Goal: Task Accomplishment & Management: Manage account settings

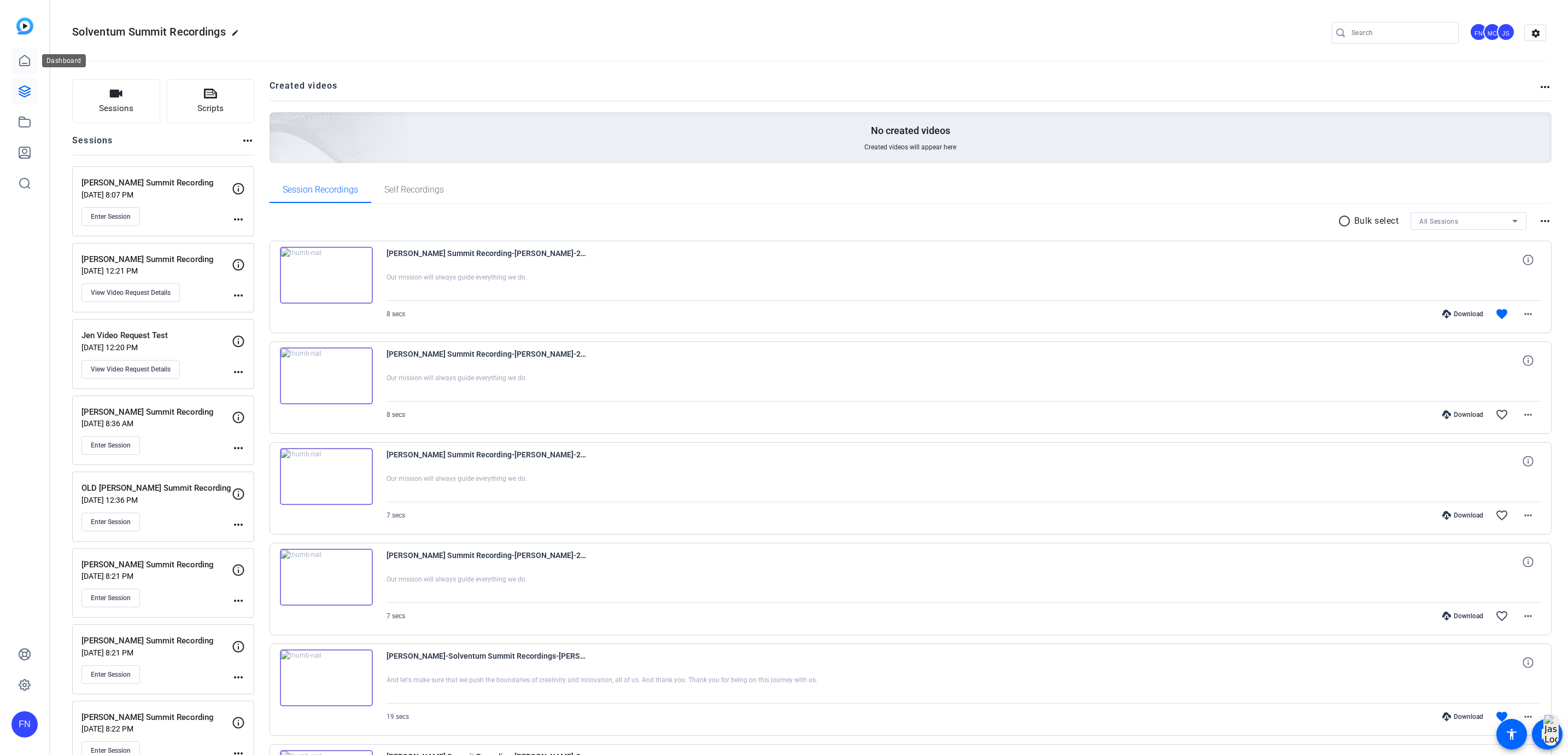
click at [29, 60] on icon at bounding box center [24, 60] width 13 height 13
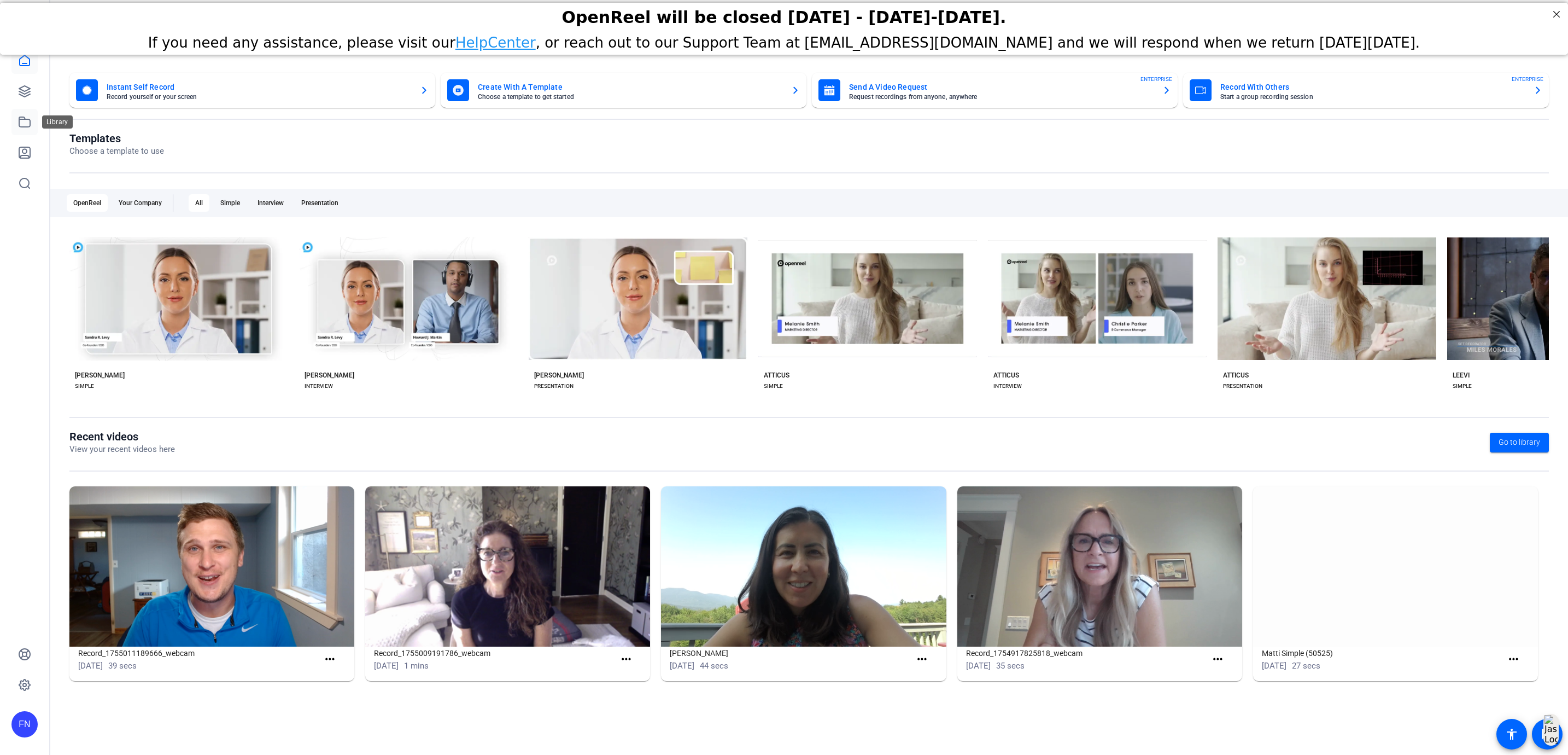
click at [31, 121] on link at bounding box center [24, 121] width 26 height 26
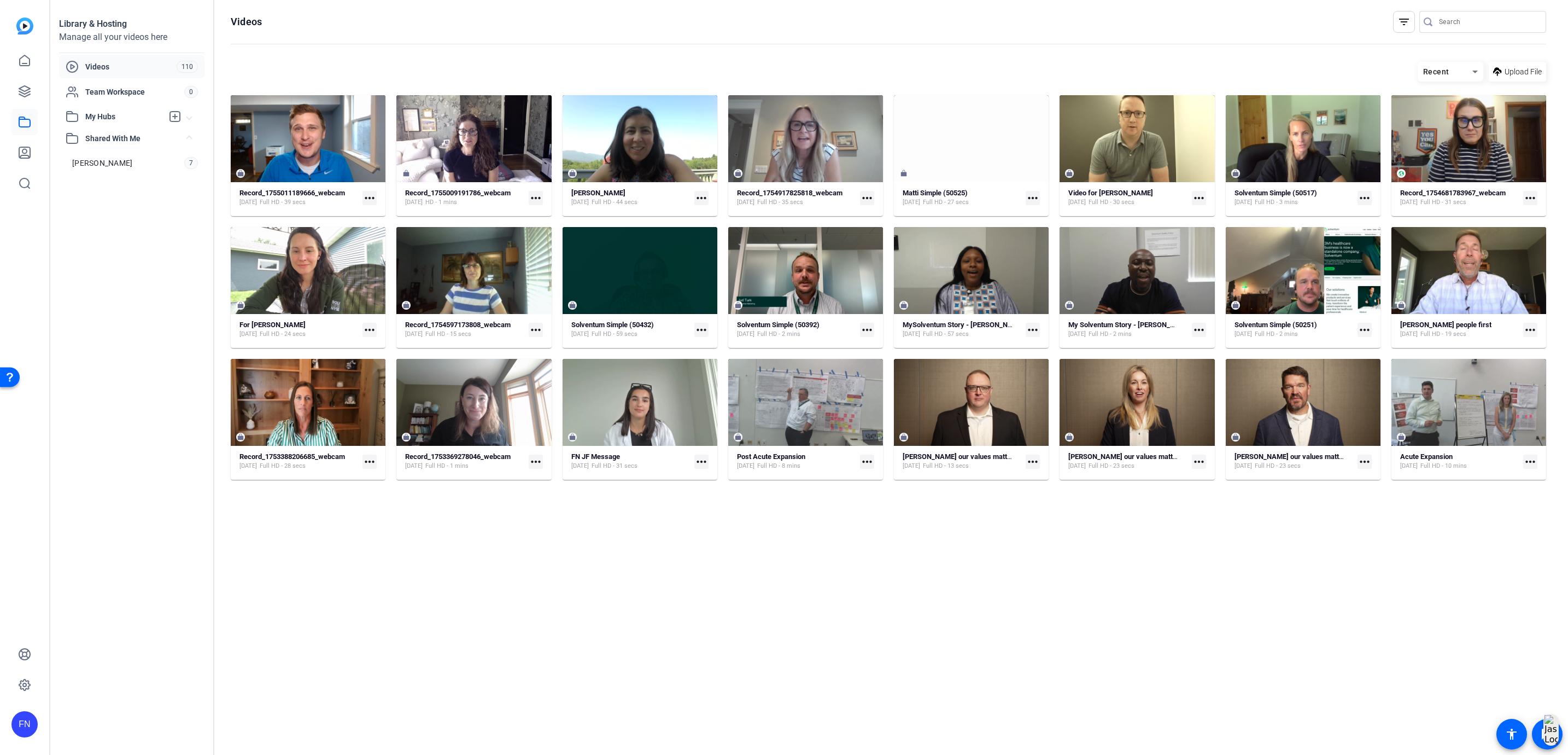
click at [141, 123] on mat-expansion-panel-header "My Hubs" at bounding box center [132, 116] width 146 height 22
click at [153, 137] on link "[PERSON_NAME] Videos 10" at bounding box center [135, 141] width 139 height 22
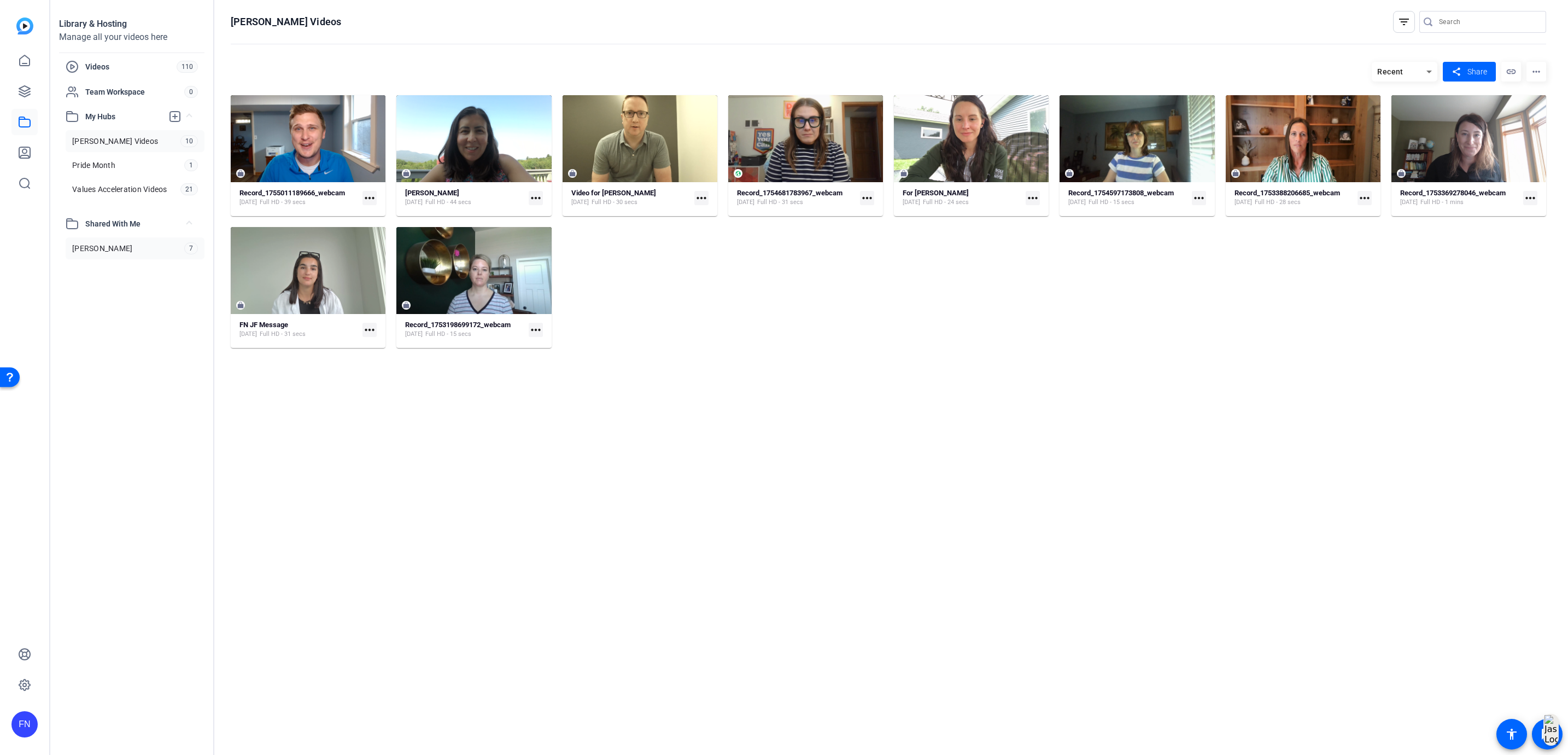
click at [128, 249] on link "[PERSON_NAME] 7" at bounding box center [135, 248] width 139 height 22
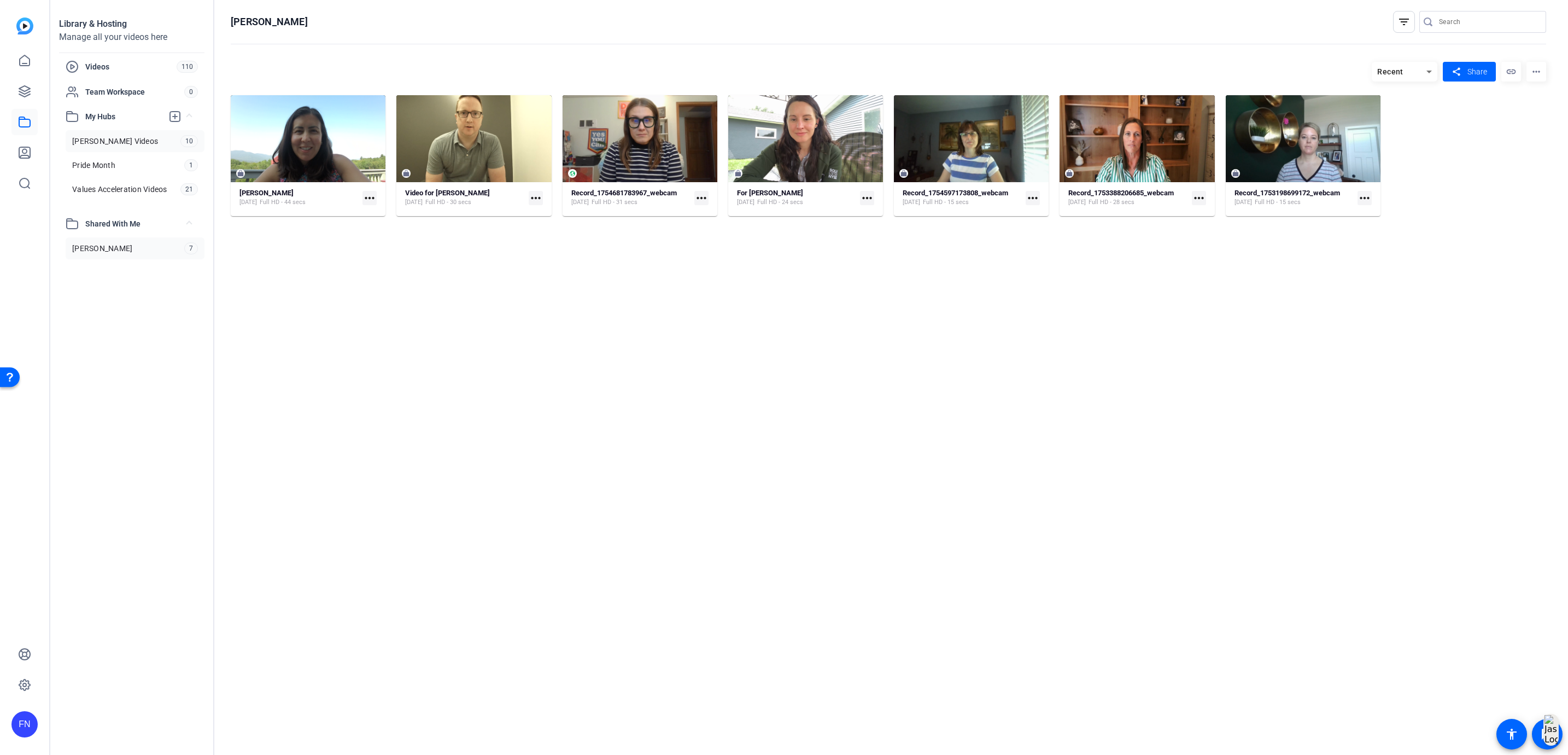
click at [91, 141] on span "[PERSON_NAME] Videos" at bounding box center [114, 141] width 86 height 11
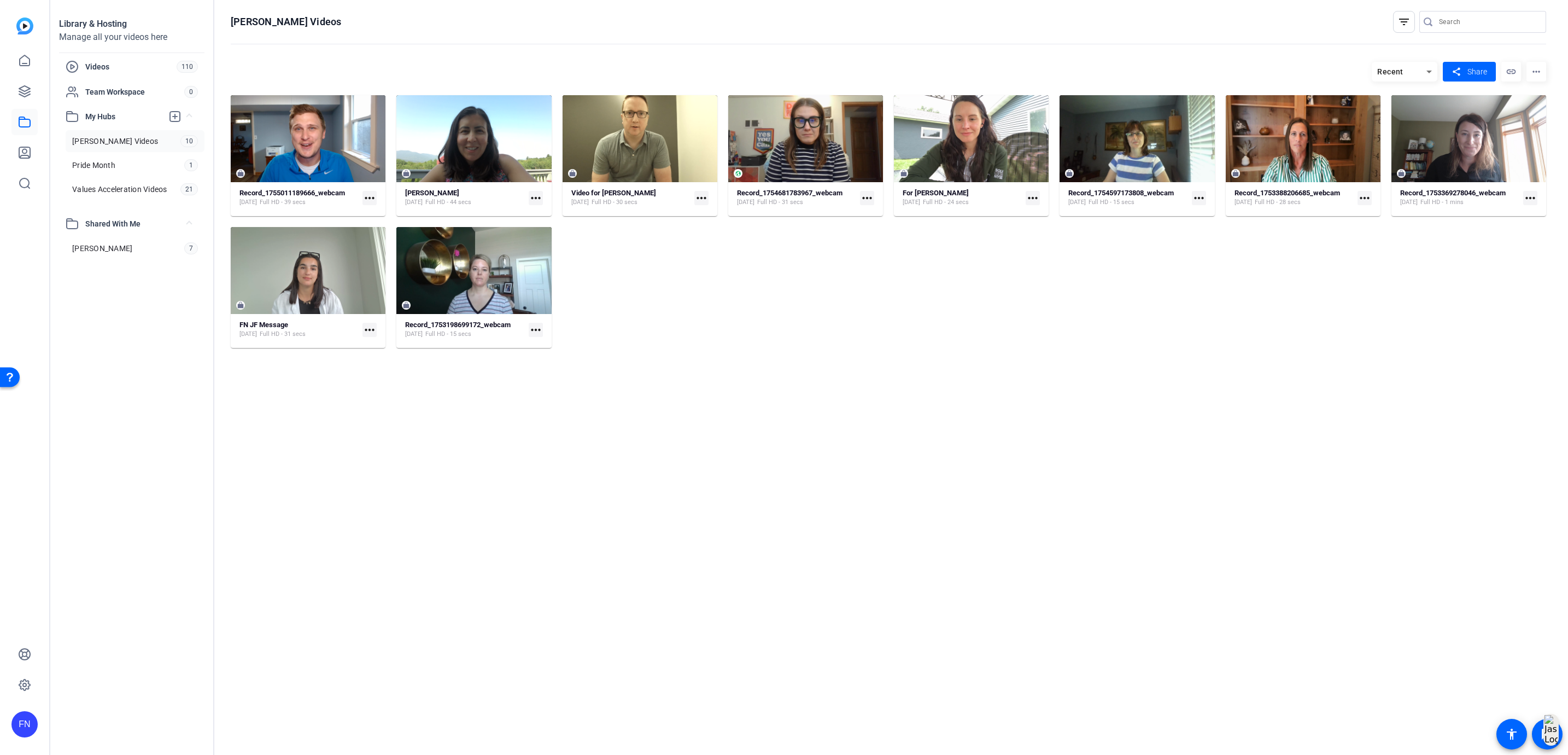
click at [115, 139] on span "[PERSON_NAME] Videos" at bounding box center [114, 141] width 86 height 11
click at [125, 141] on link "[PERSON_NAME] Videos 10" at bounding box center [135, 141] width 139 height 22
click at [128, 253] on link "[PERSON_NAME] 7" at bounding box center [135, 248] width 139 height 22
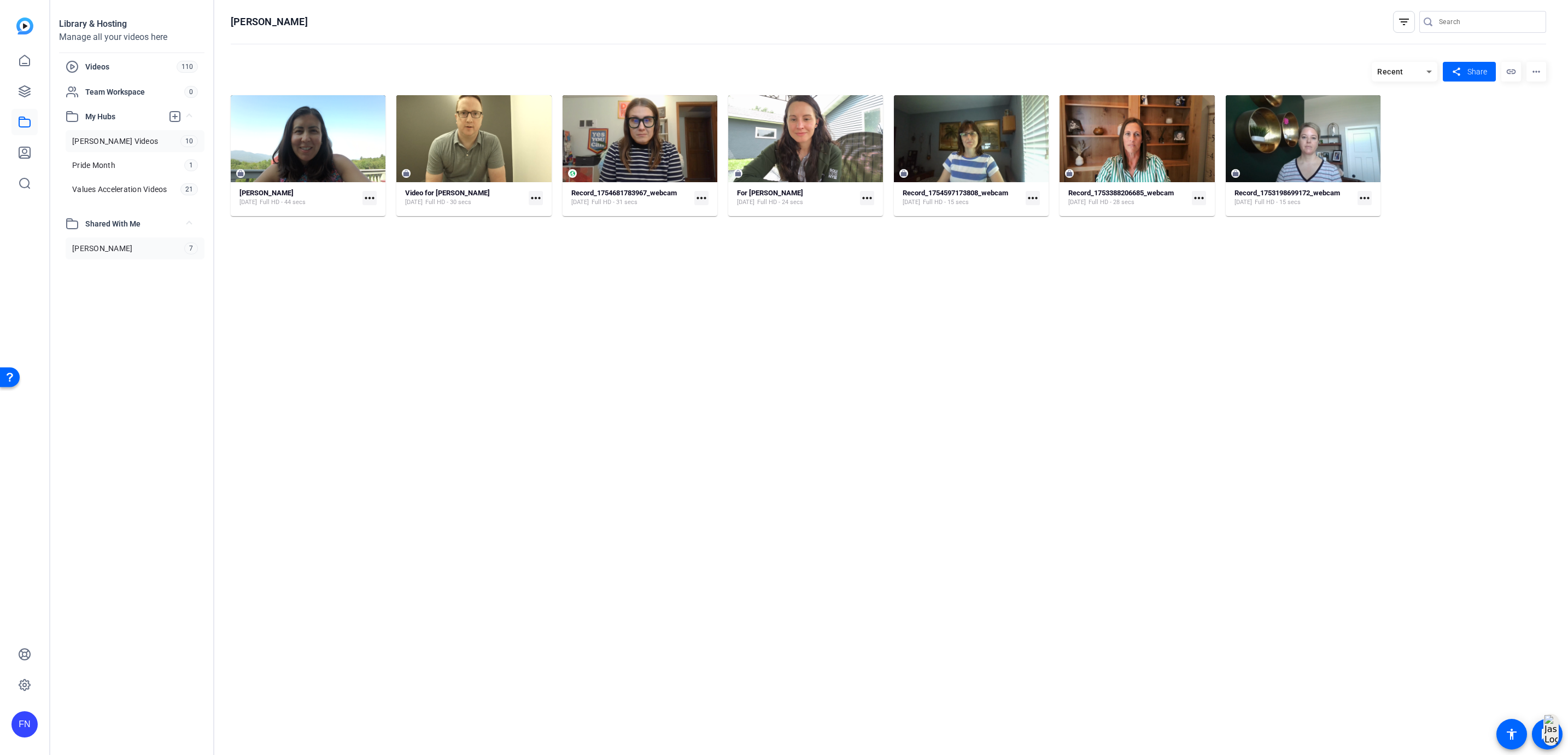
click at [134, 148] on link "[PERSON_NAME] Videos 10" at bounding box center [135, 141] width 139 height 22
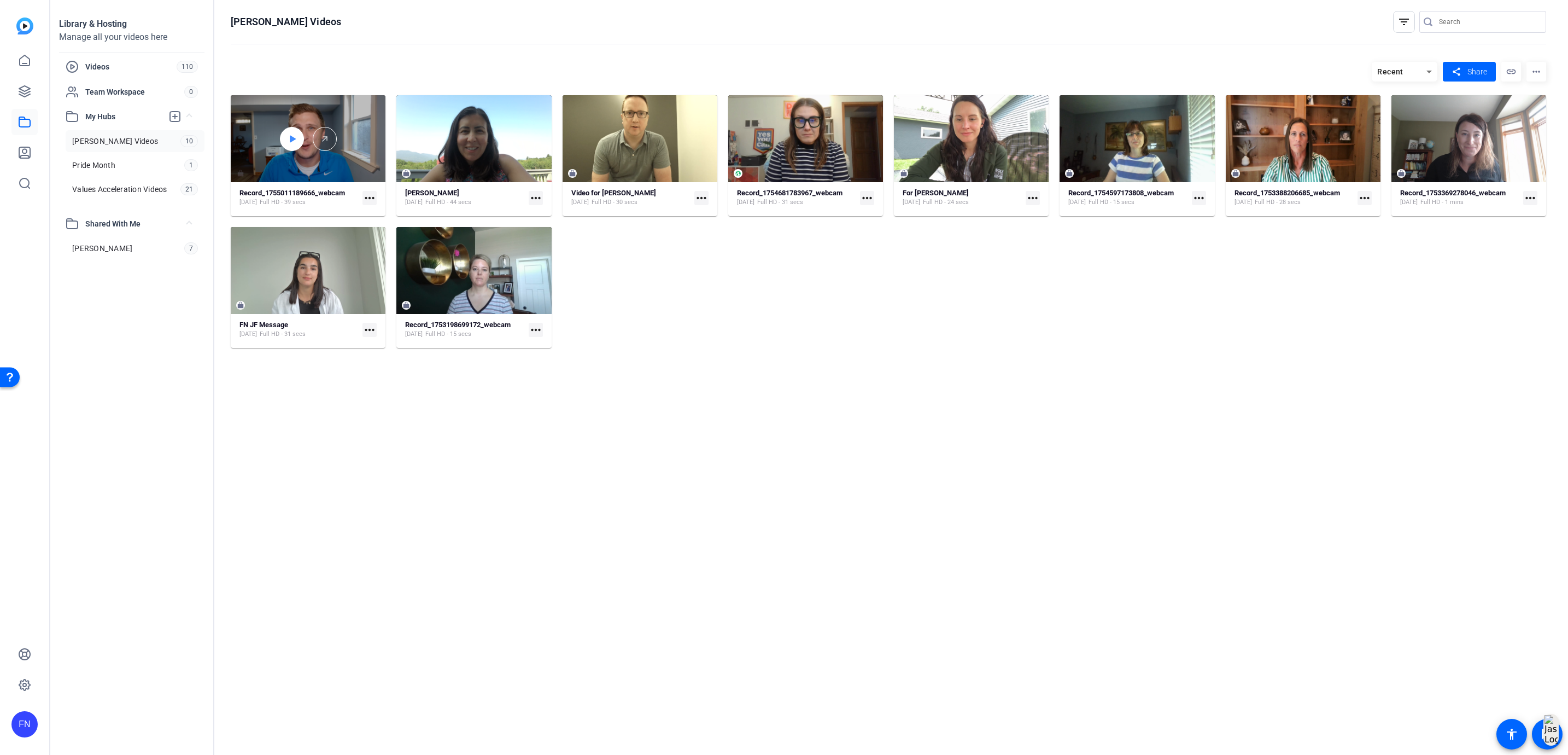
click at [287, 144] on icon at bounding box center [292, 139] width 9 height 13
click at [248, 174] on span "Video Player" at bounding box center [251, 174] width 13 height 0
click at [249, 174] on span "Video Player" at bounding box center [251, 174] width 13 height 0
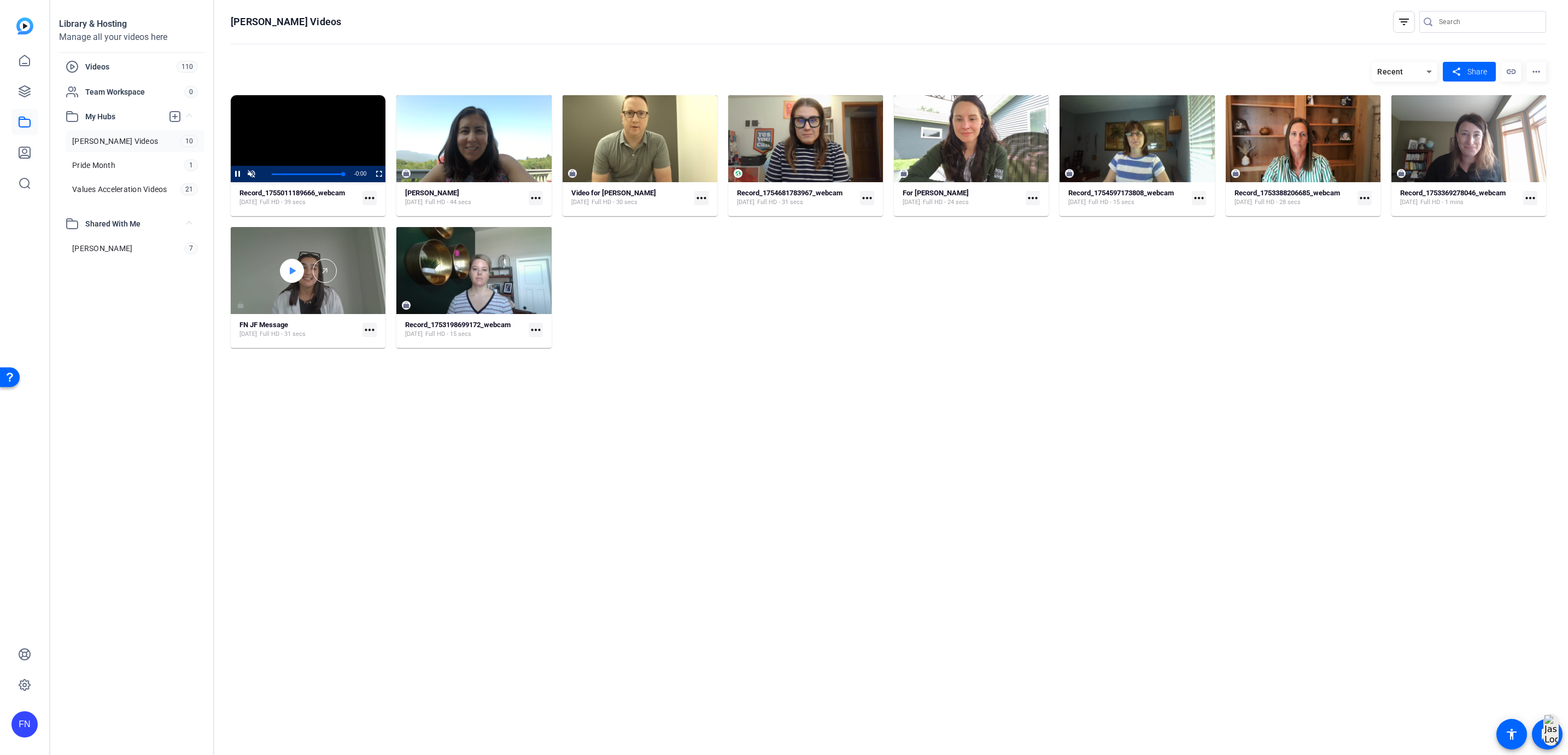
click at [289, 271] on icon at bounding box center [292, 270] width 9 height 13
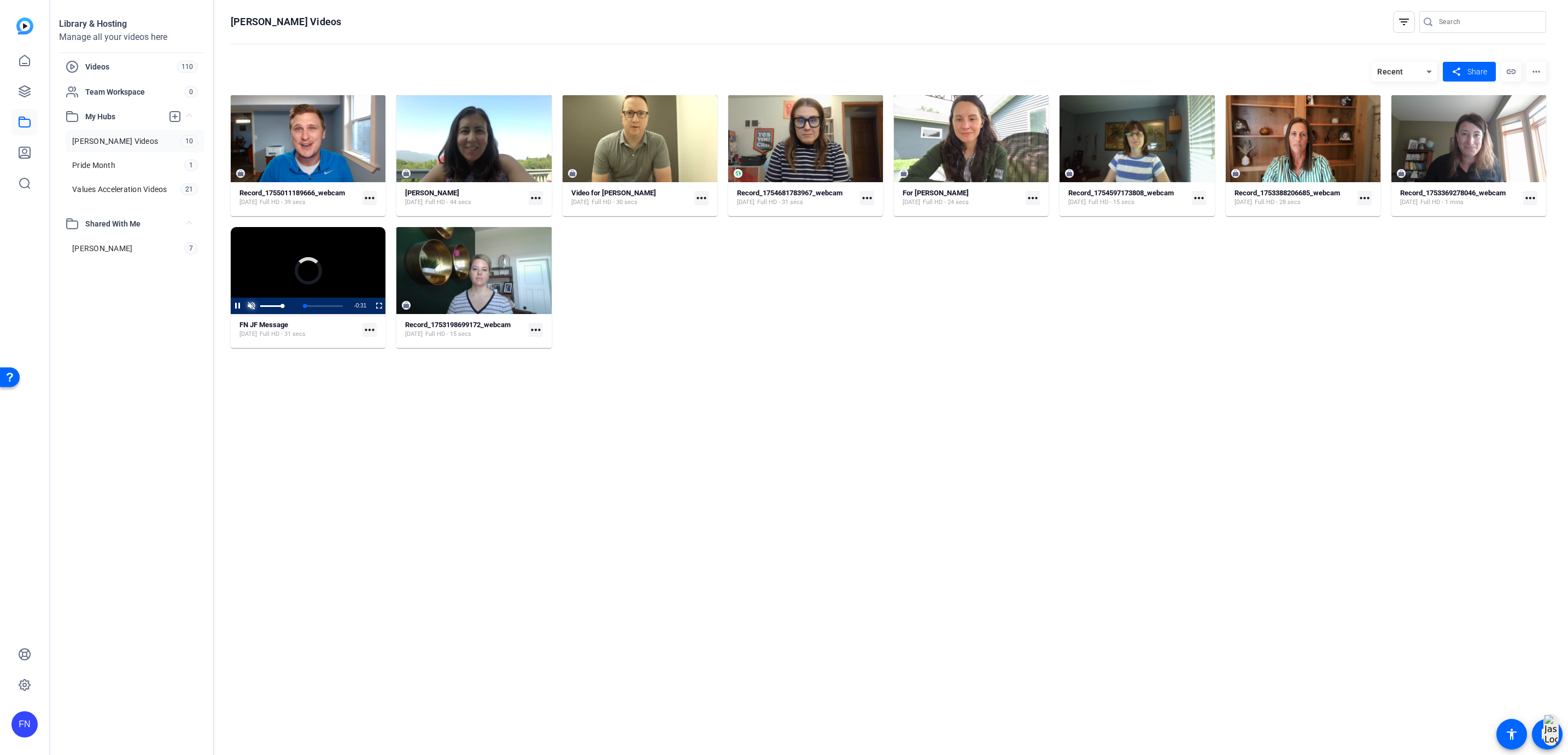
click at [251, 306] on span "Video Player" at bounding box center [251, 306] width 13 height 0
click at [231, 305] on span "Video Player" at bounding box center [231, 306] width 0 height 17
click at [123, 161] on link "Pride Month 1" at bounding box center [135, 165] width 139 height 22
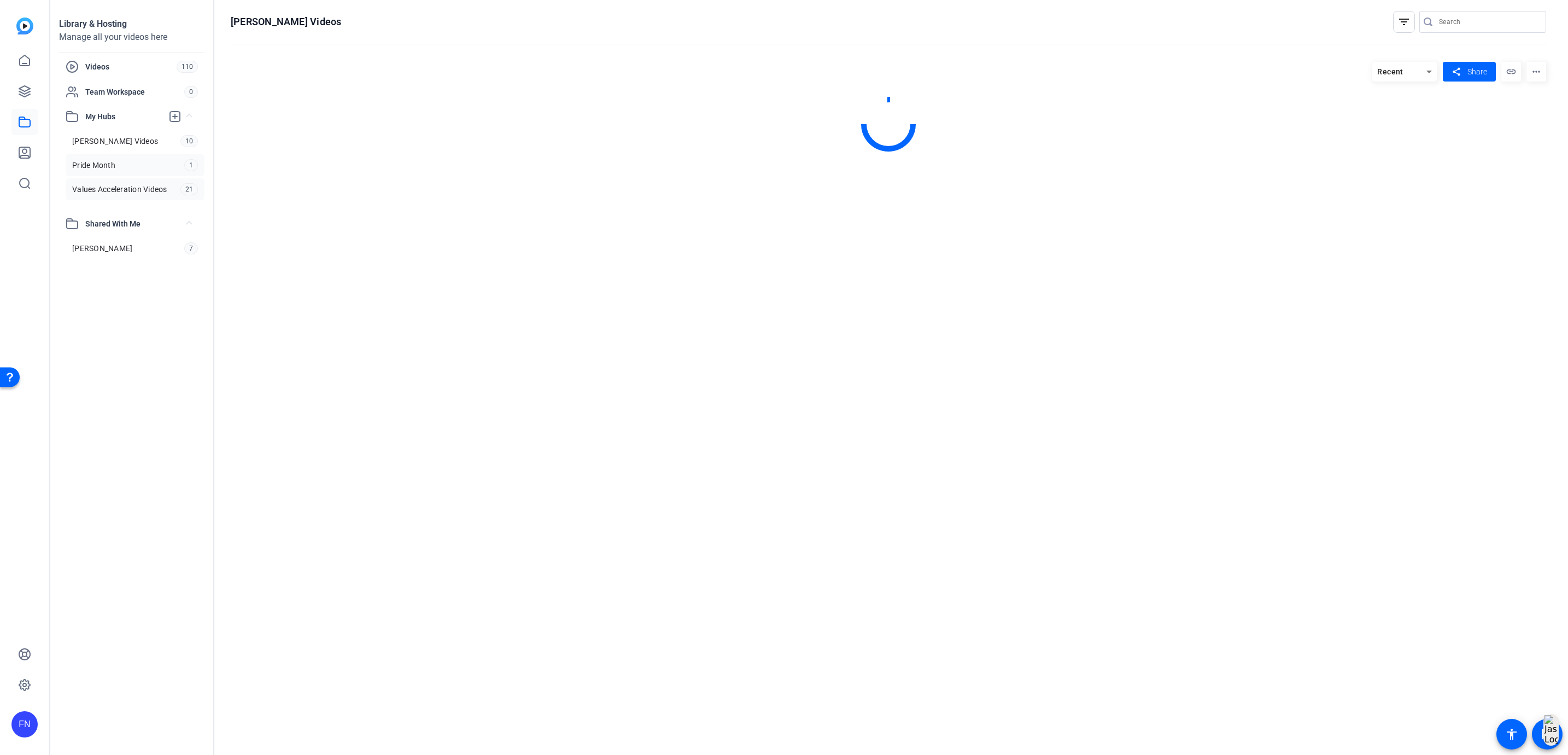
click at [123, 194] on span "Values Acceleration Videos" at bounding box center [120, 189] width 95 height 11
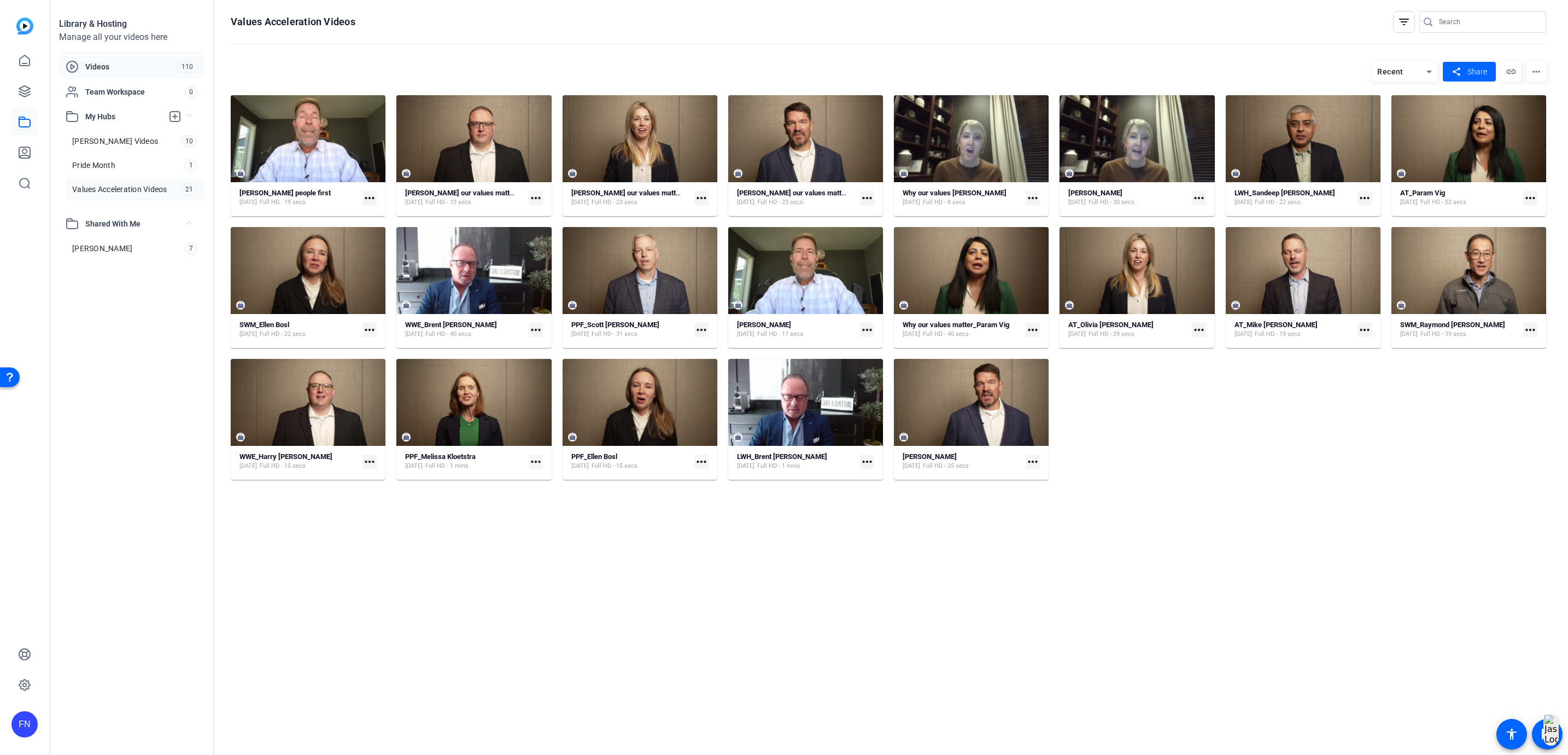
click at [88, 66] on span "Videos" at bounding box center [131, 66] width 92 height 11
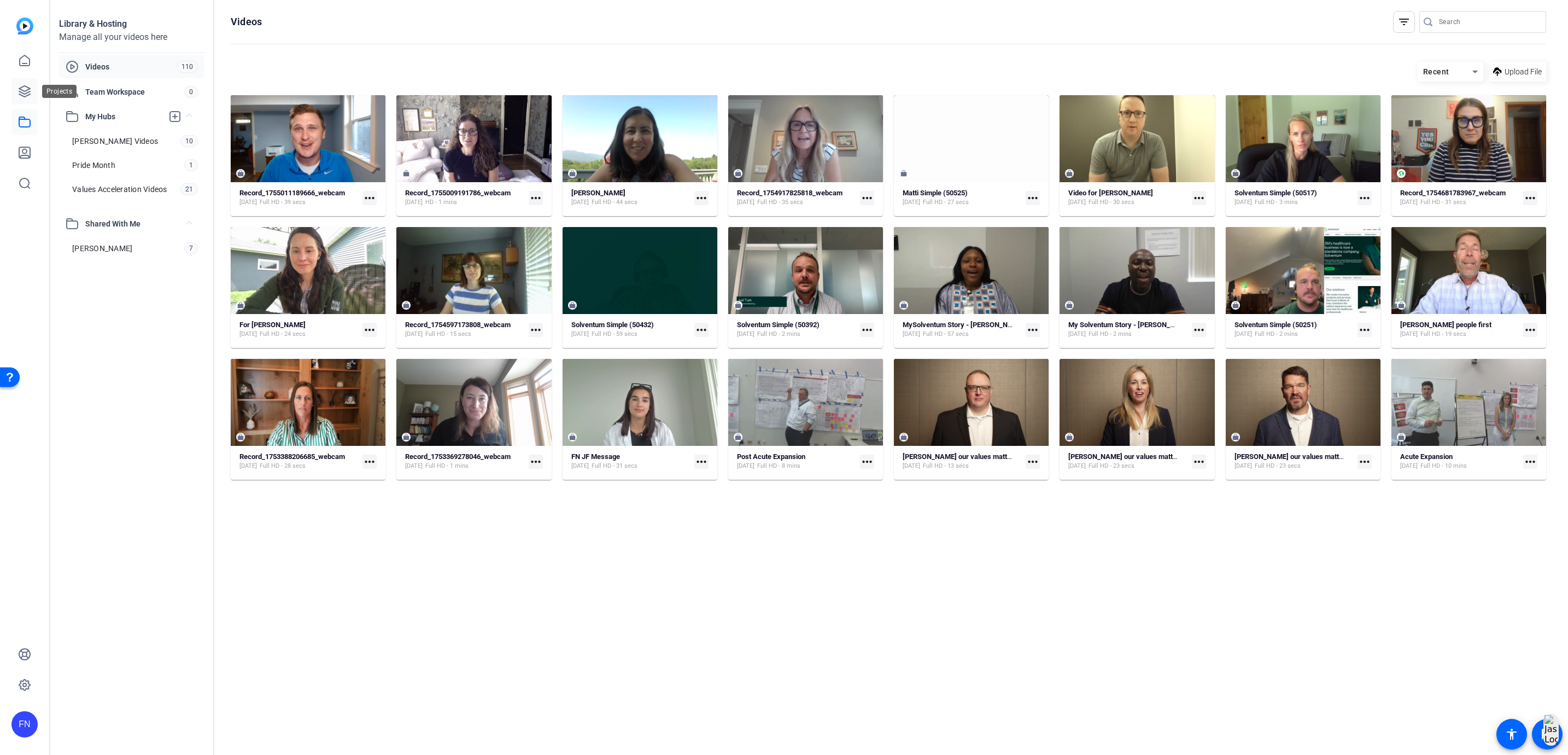
click at [22, 97] on icon at bounding box center [24, 91] width 13 height 13
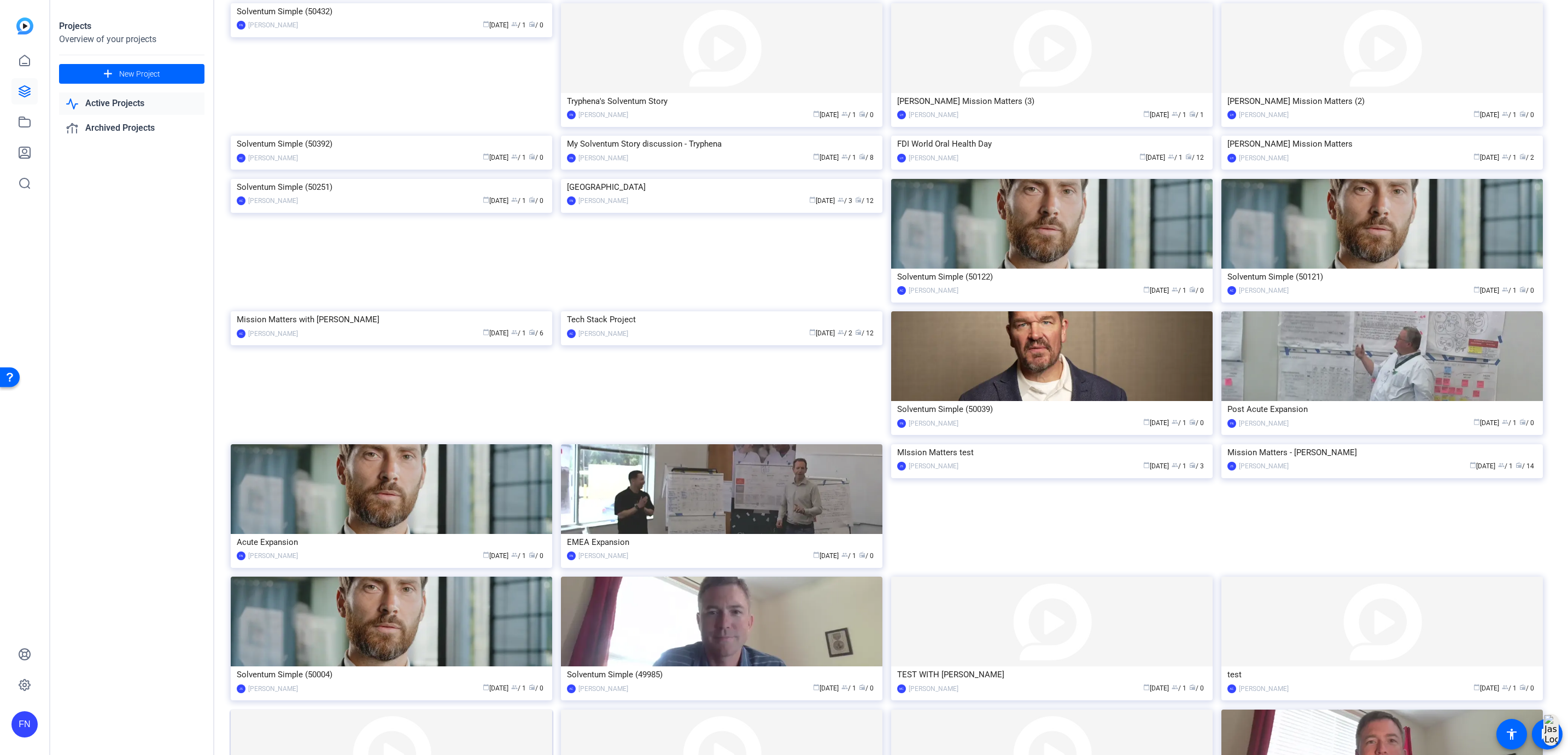
scroll to position [506, 0]
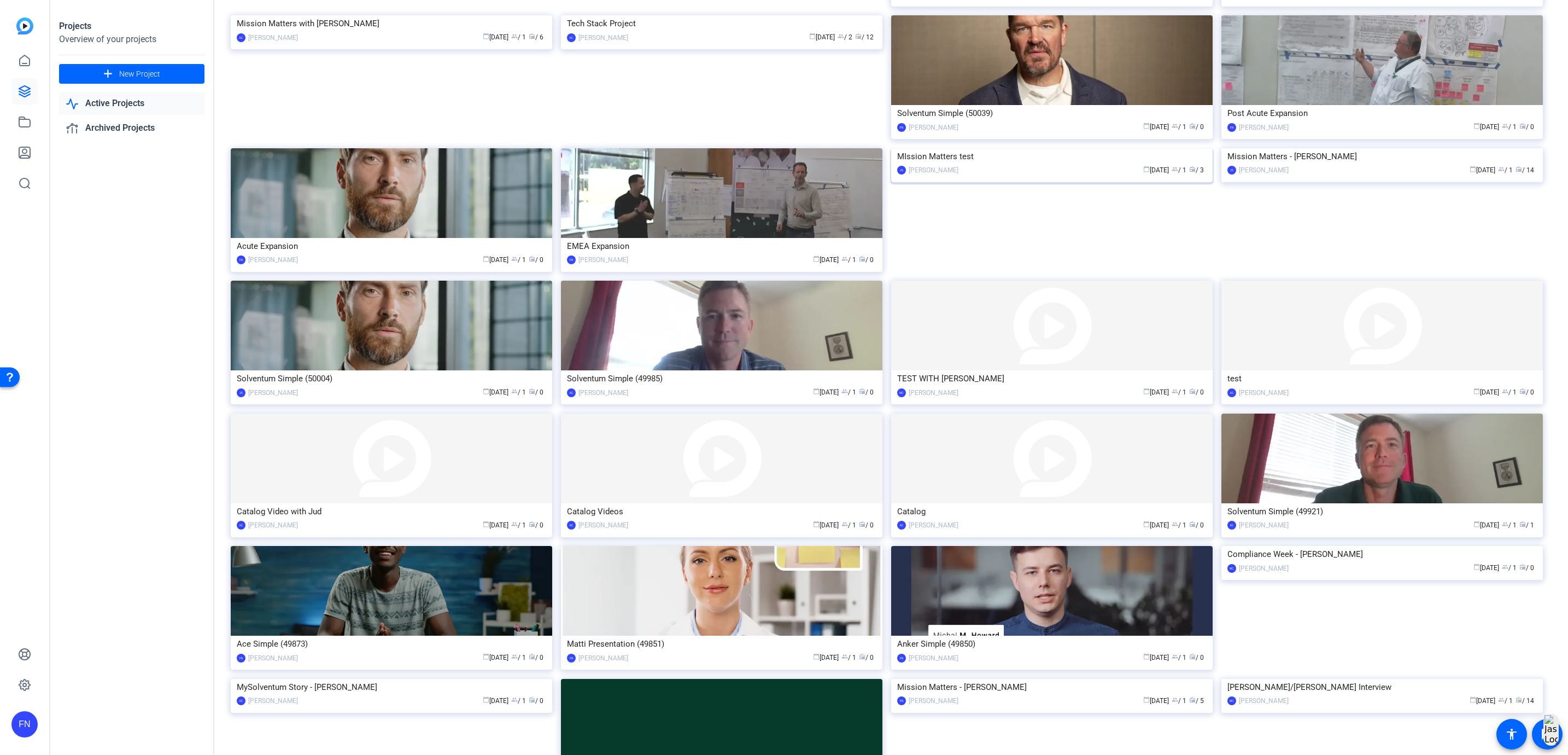
click at [1048, 148] on img at bounding box center [1052, 148] width 322 height 0
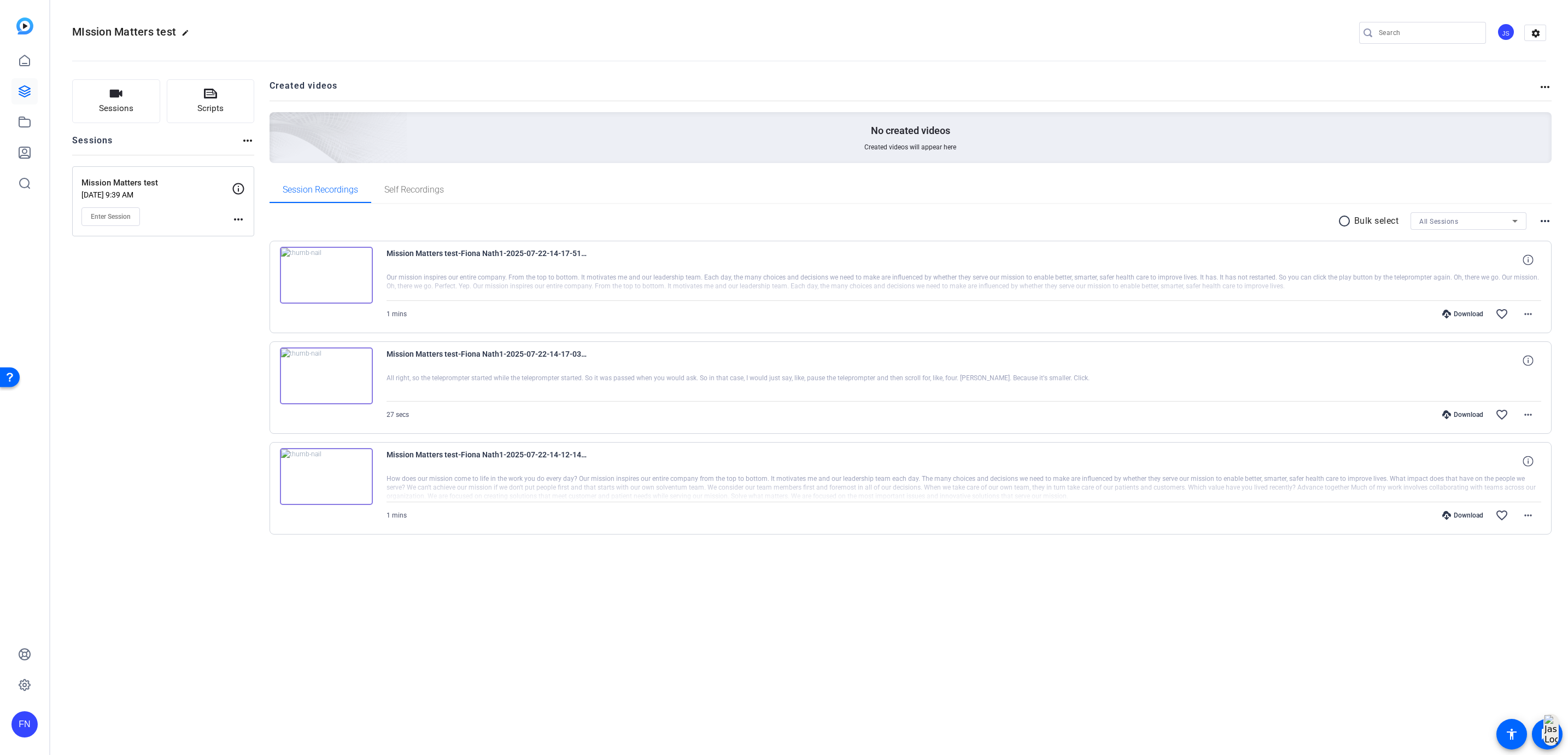
click at [329, 476] on img at bounding box center [326, 476] width 93 height 57
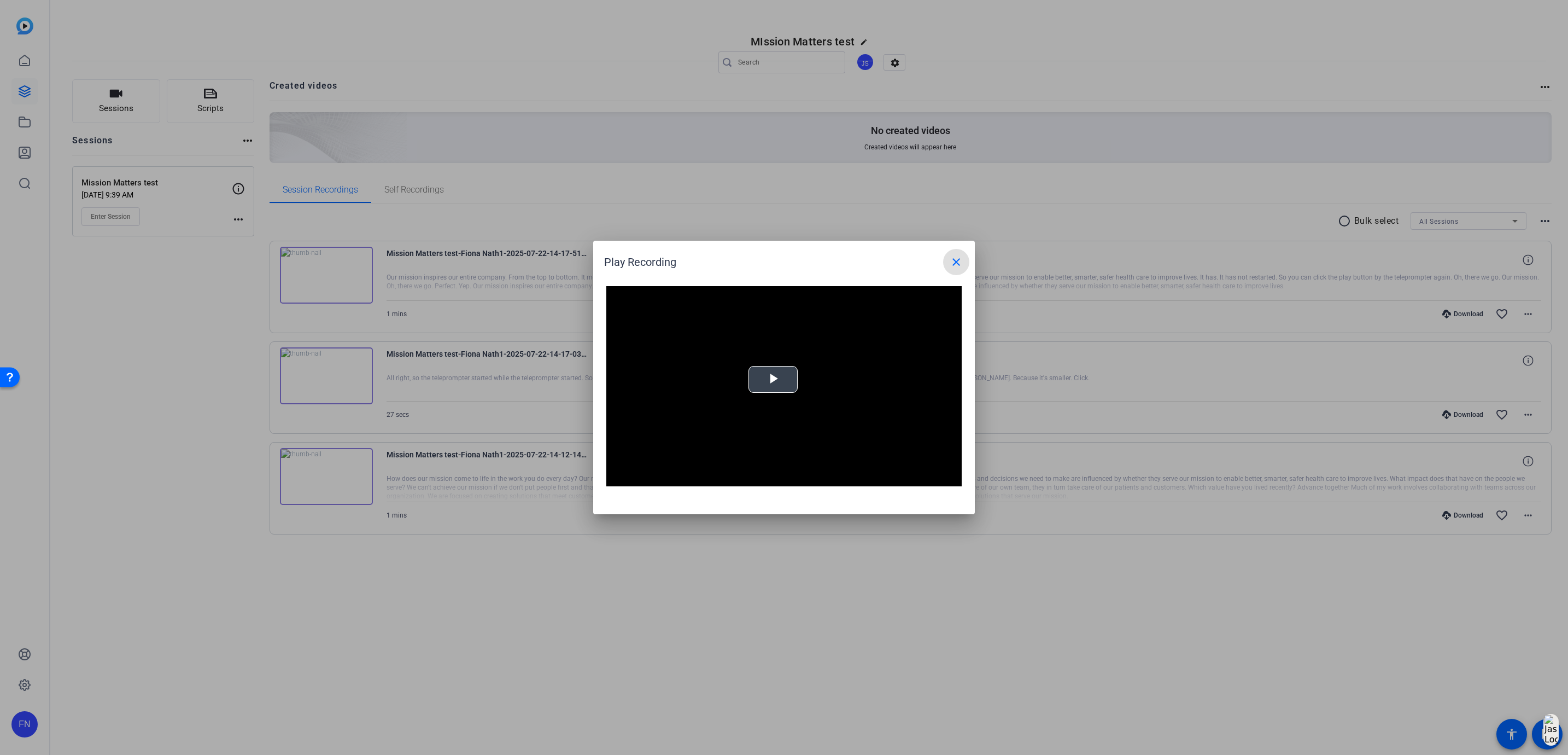
click at [773, 380] on span "Video Player" at bounding box center [773, 380] width 0 height 0
click at [955, 268] on mat-icon "close" at bounding box center [956, 262] width 13 height 13
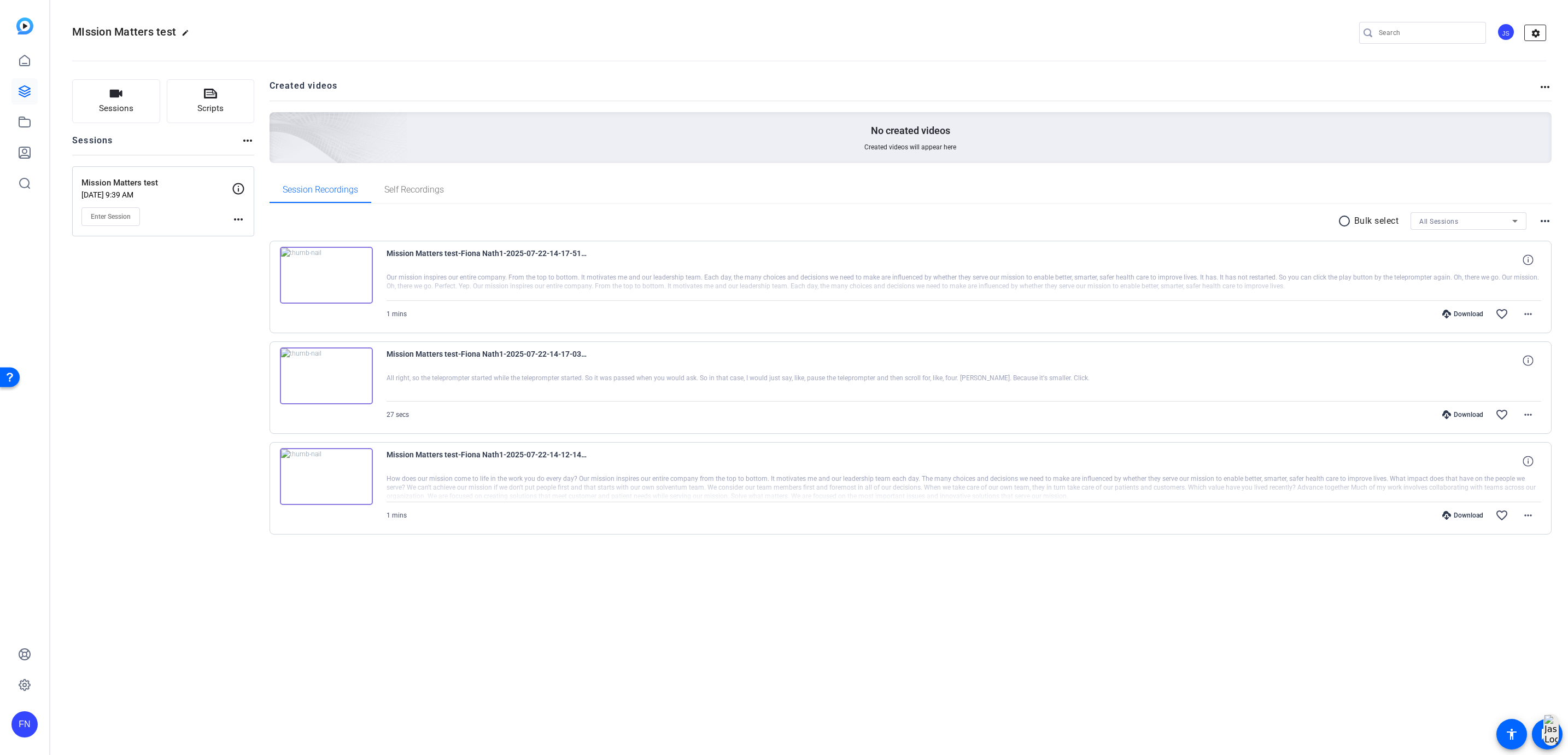
click at [1534, 38] on mat-icon "settings" at bounding box center [1536, 34] width 22 height 17
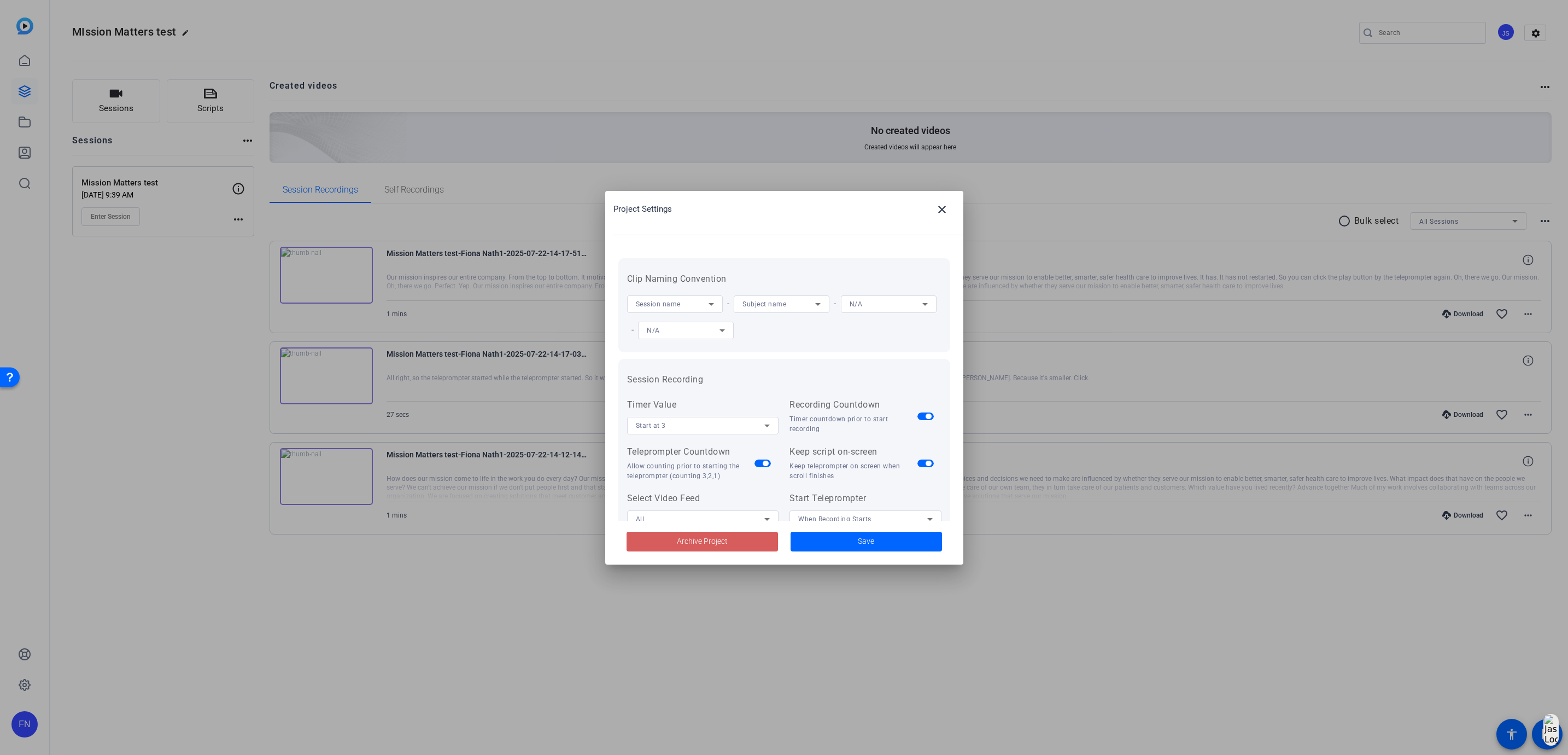
click at [691, 547] on span at bounding box center [702, 541] width 151 height 26
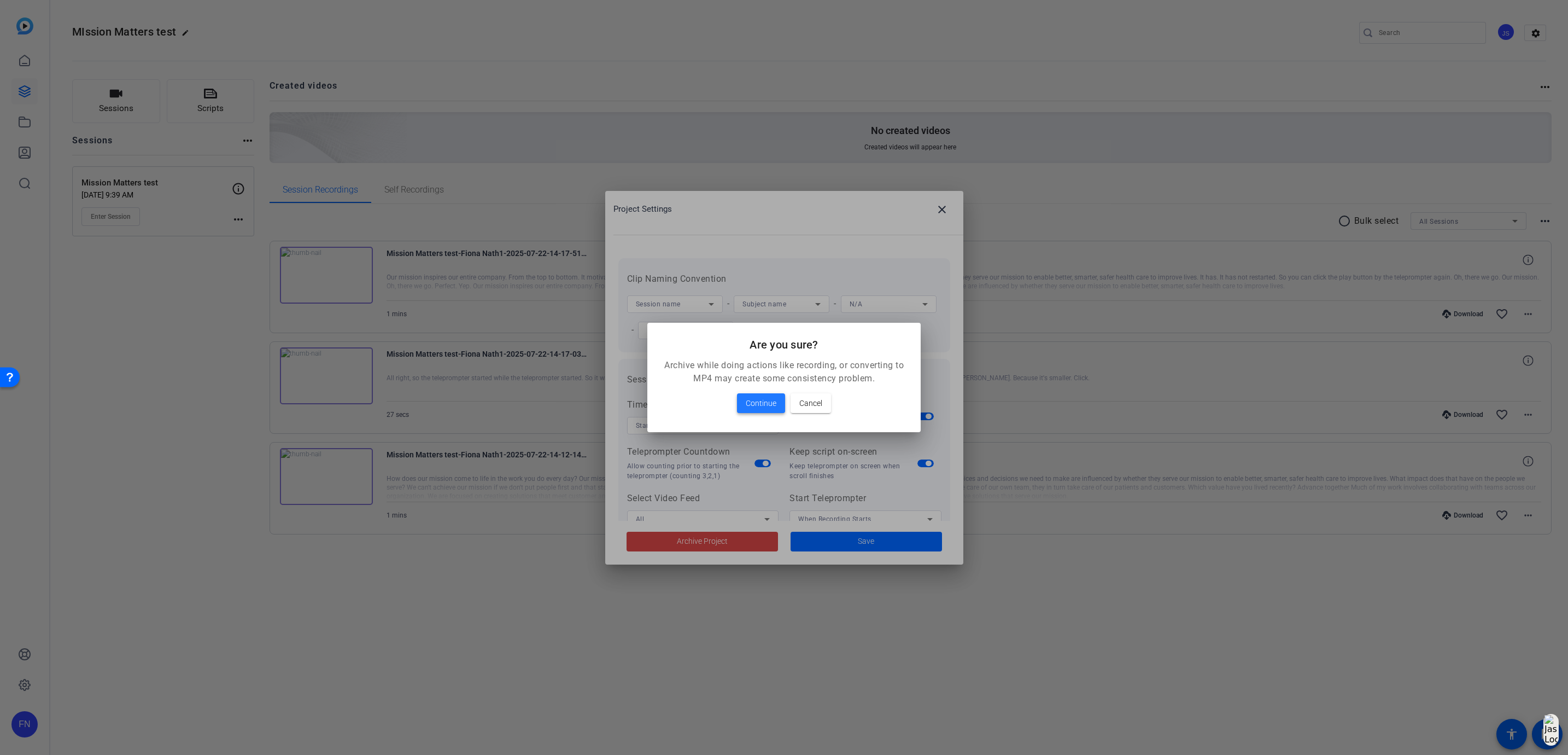
click at [753, 404] on span "Continue" at bounding box center [761, 403] width 31 height 13
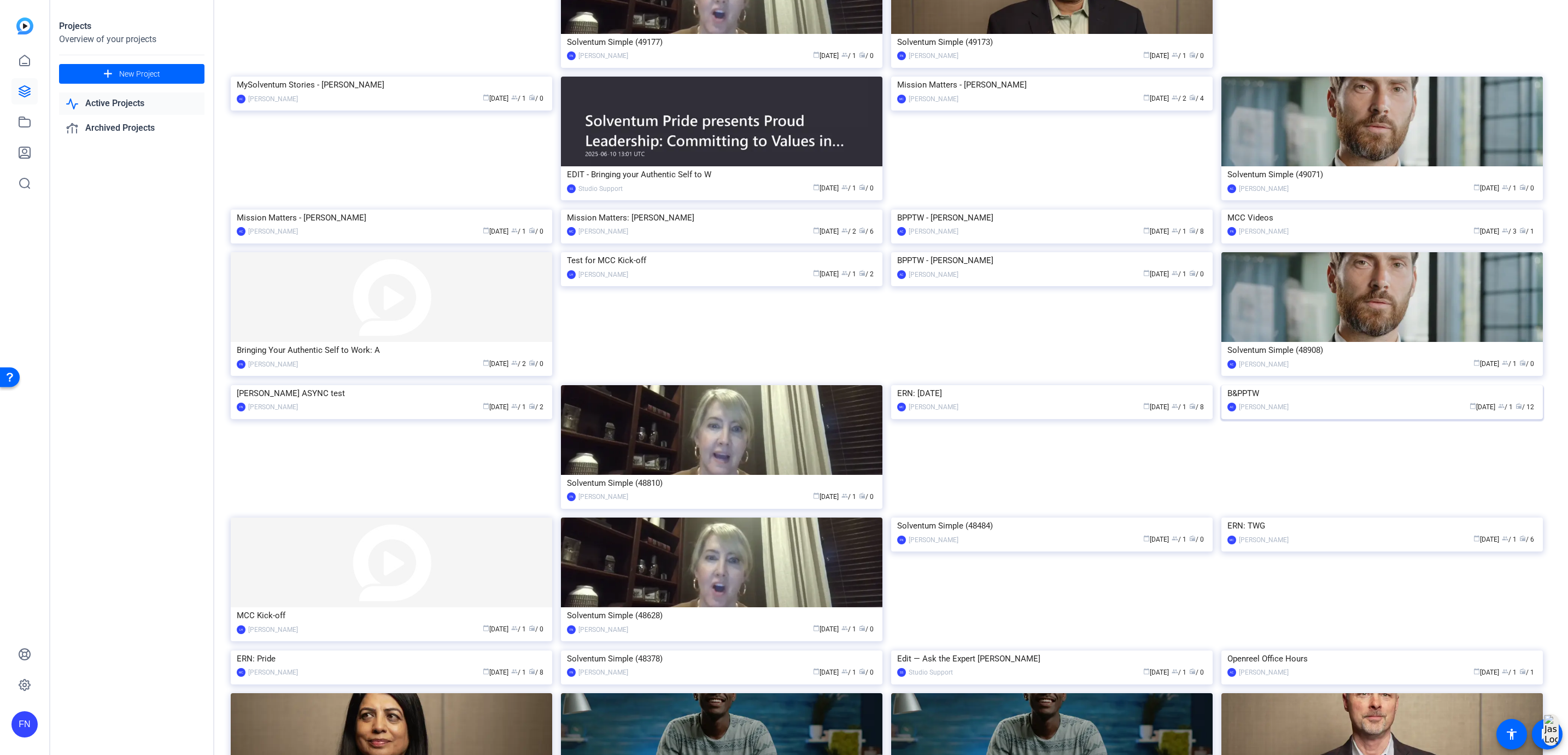
scroll to position [1303, 0]
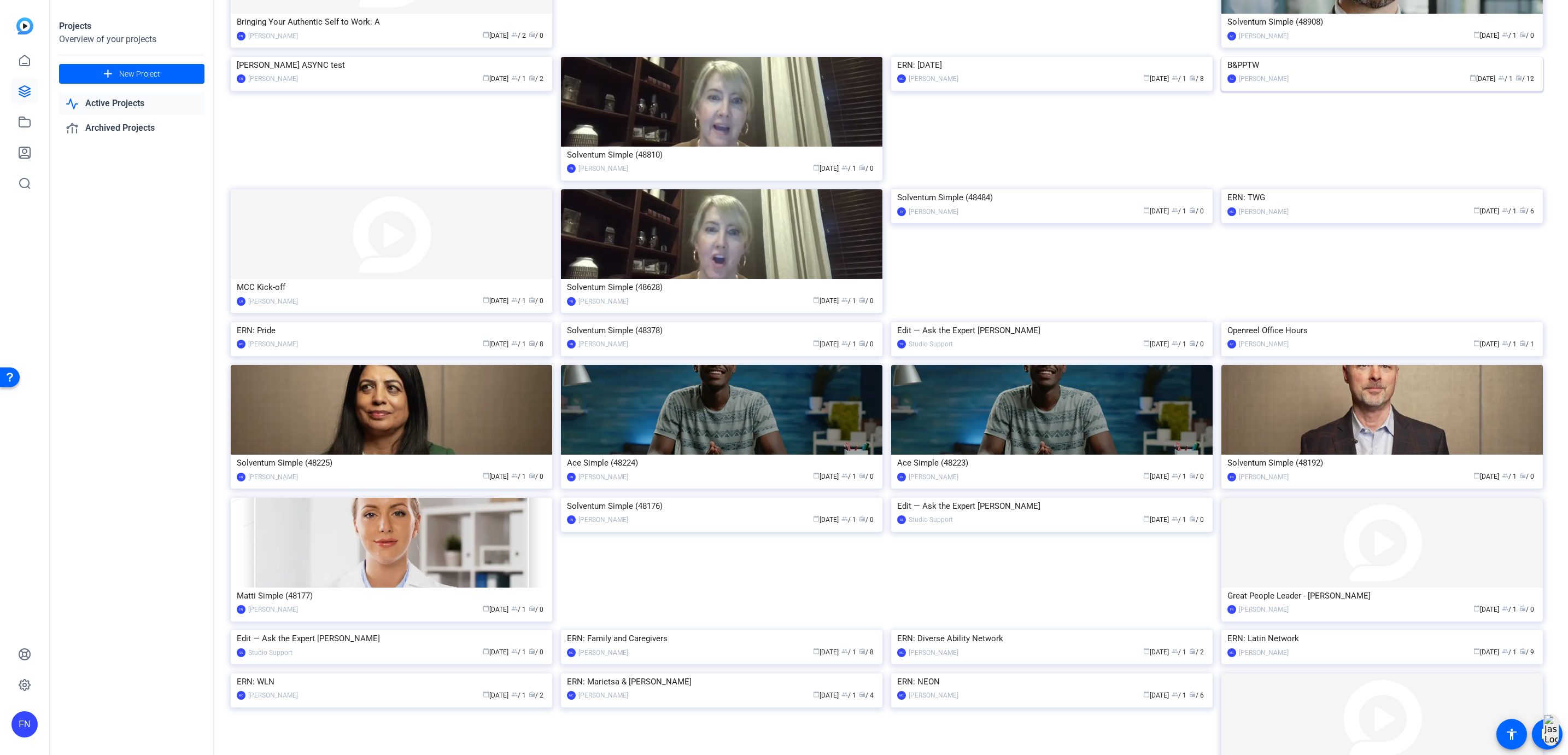
click at [1300, 57] on img at bounding box center [1382, 57] width 322 height 0
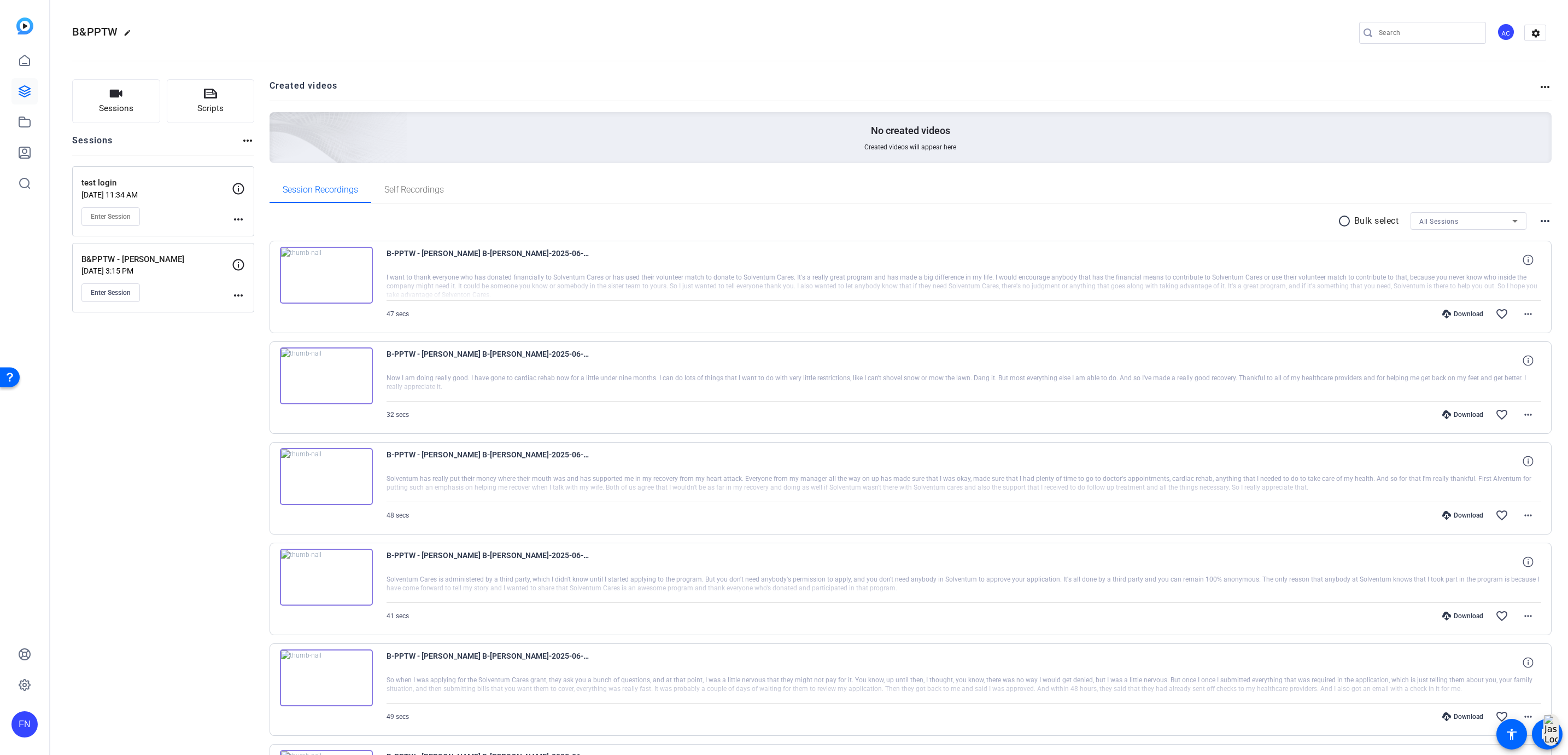
click at [186, 196] on p "[DATE] 11:34 AM" at bounding box center [156, 195] width 150 height 9
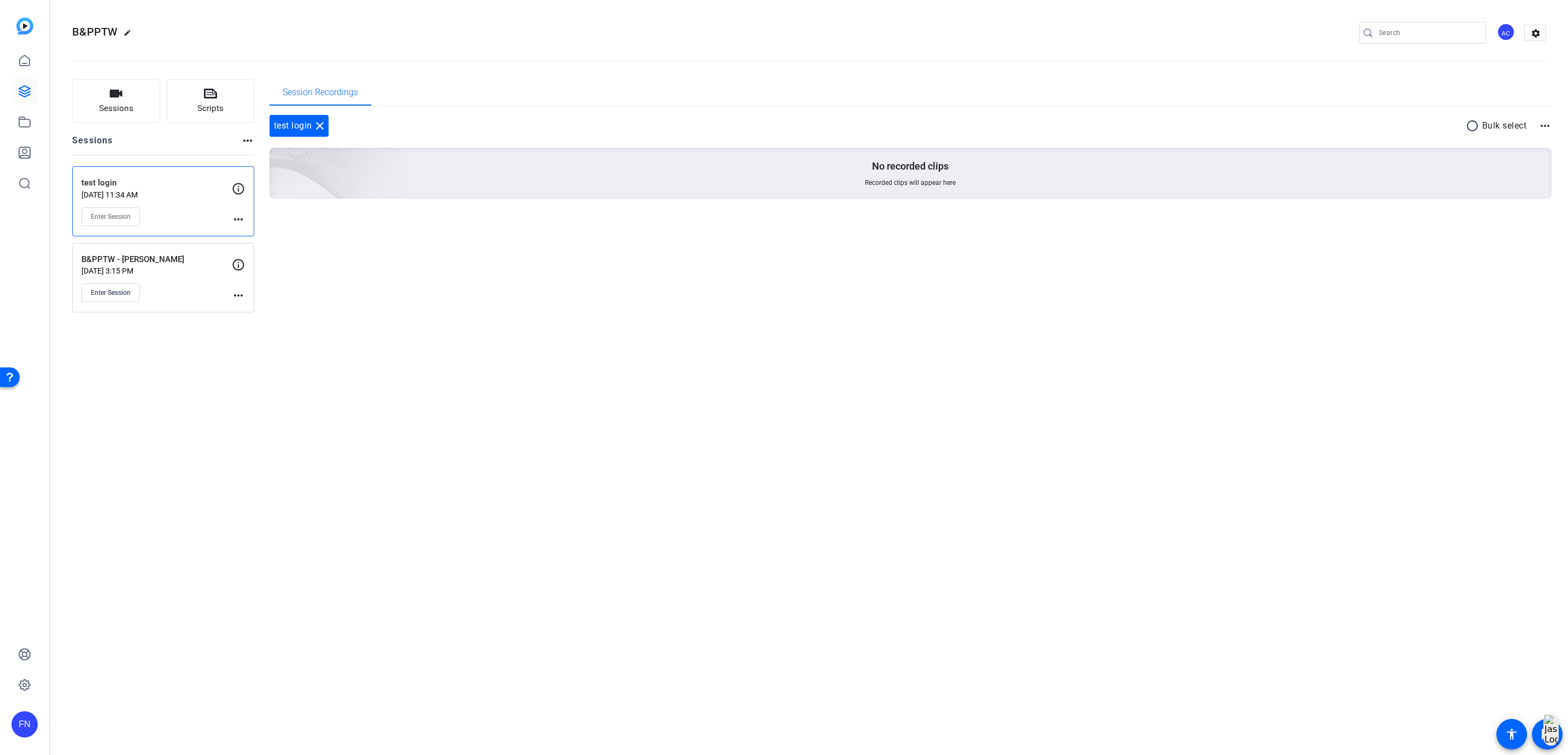
click at [189, 294] on div "Enter Session" at bounding box center [156, 292] width 150 height 18
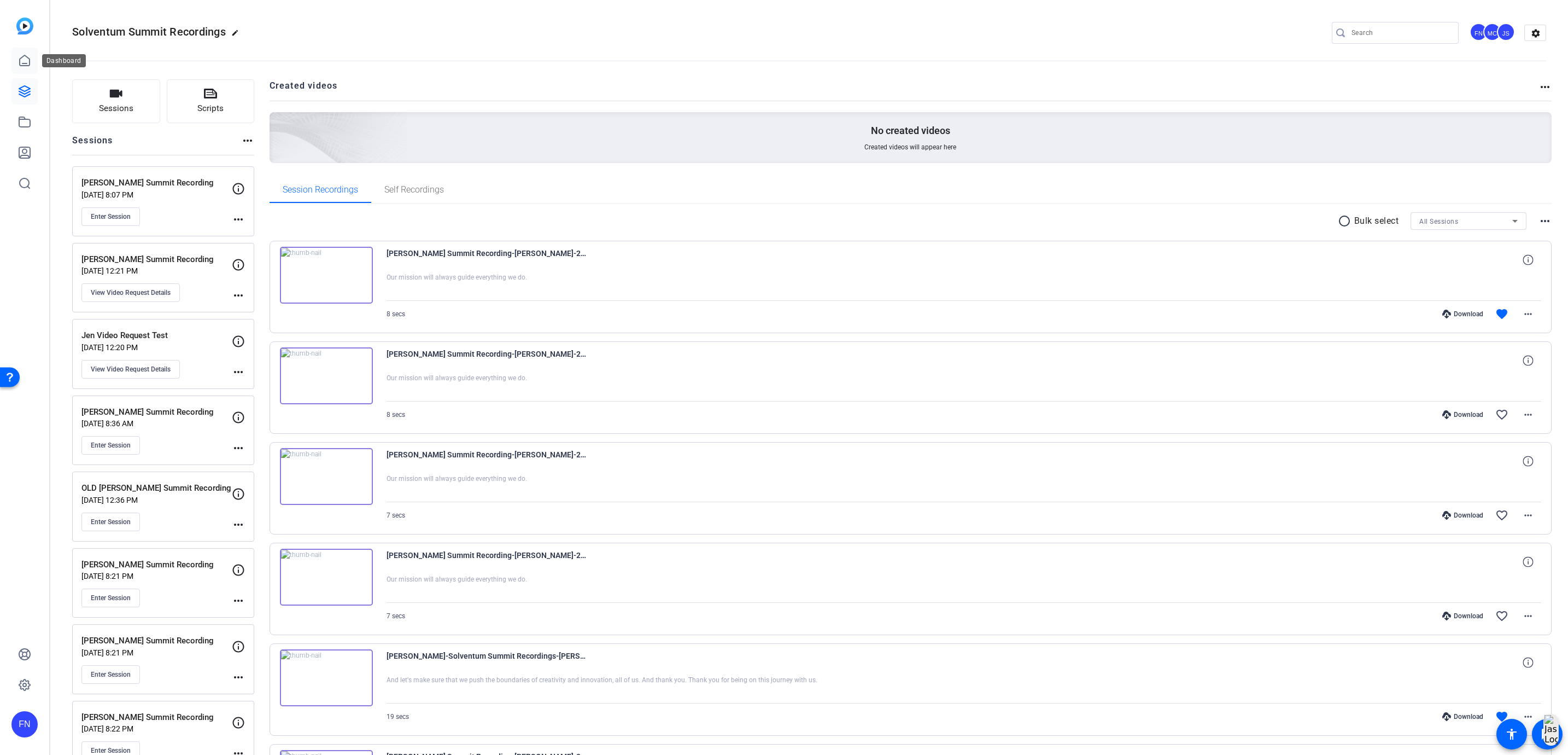
click at [32, 67] on link at bounding box center [24, 60] width 26 height 26
